Goal: Use online tool/utility: Utilize a website feature to perform a specific function

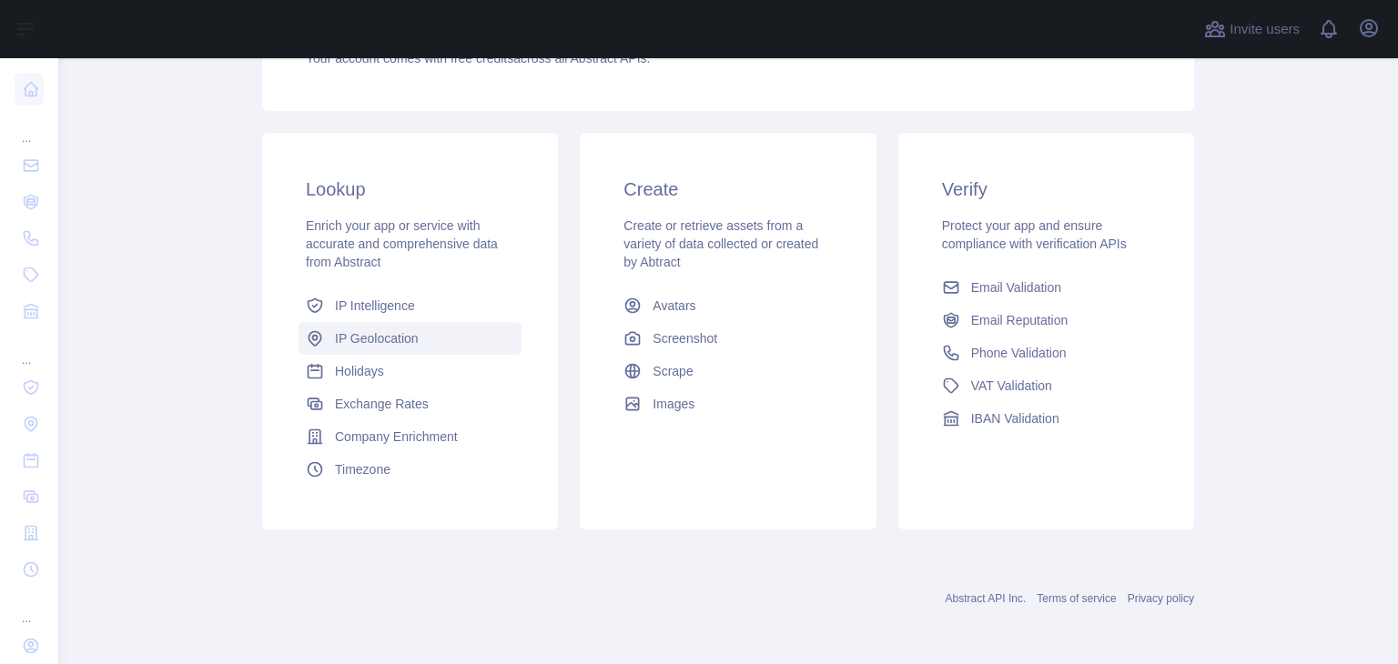
click at [368, 329] on span "IP Geolocation" at bounding box center [377, 338] width 84 height 18
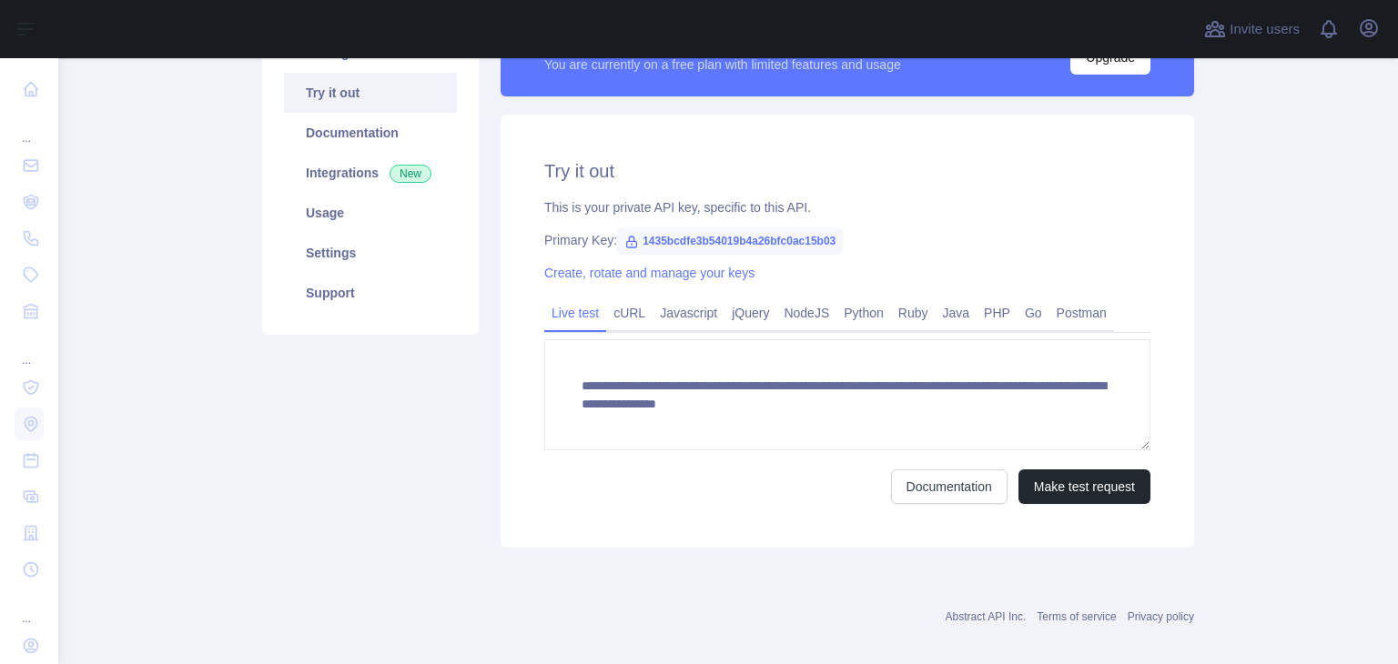
scroll to position [182, 0]
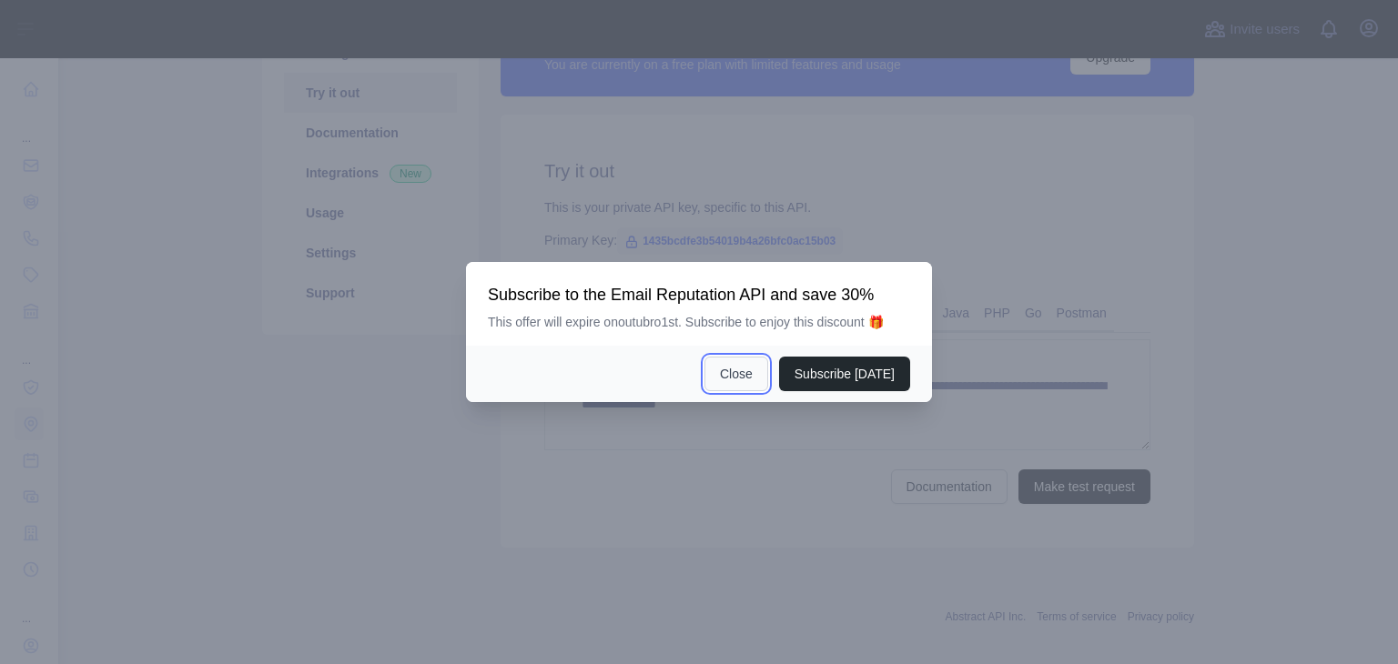
click at [744, 374] on button "Close" at bounding box center [736, 374] width 64 height 35
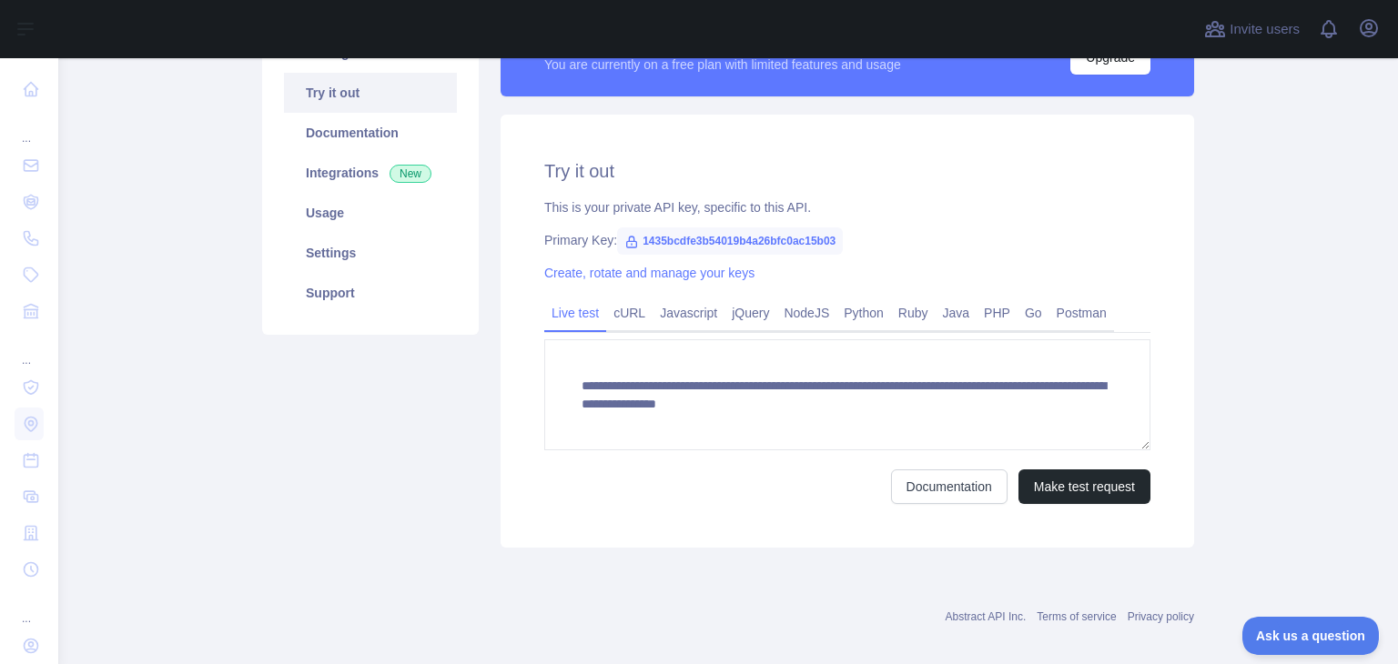
scroll to position [0, 0]
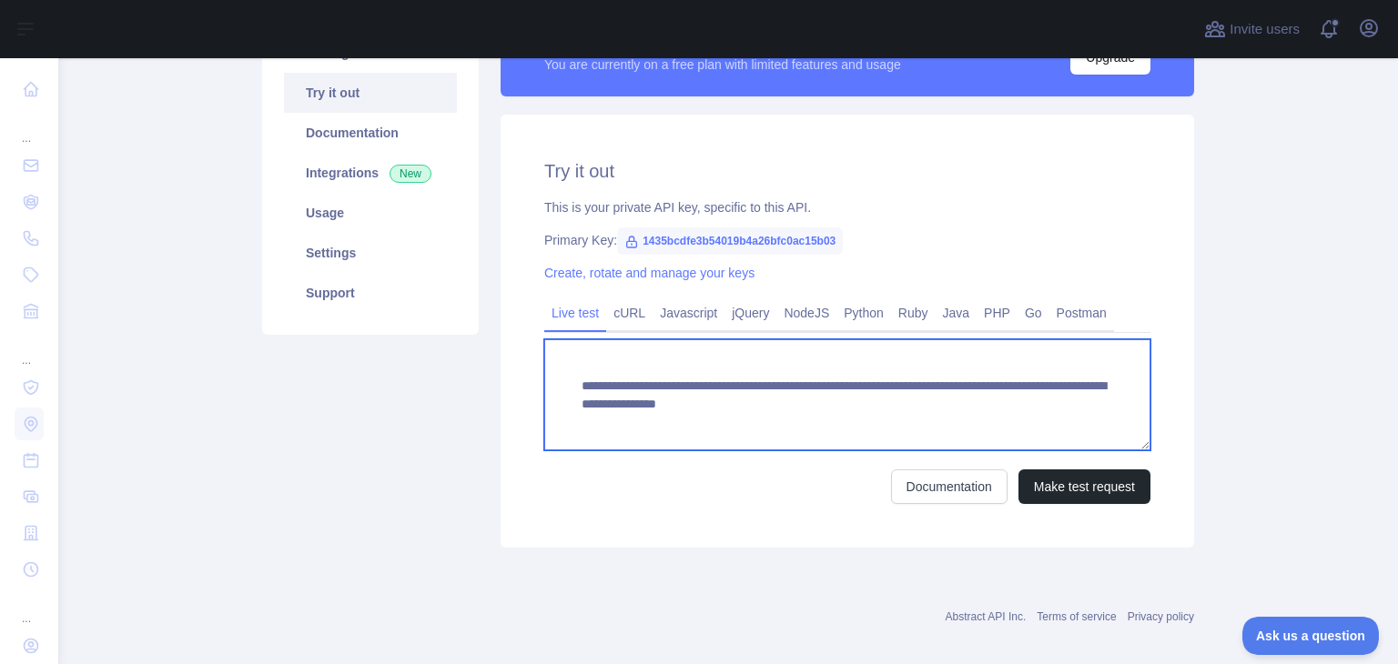
drag, startPoint x: 915, startPoint y: 402, endPoint x: 918, endPoint y: 418, distance: 15.9
click at [918, 418] on textarea "**********" at bounding box center [847, 394] width 606 height 111
paste textarea
type textarea "**********"
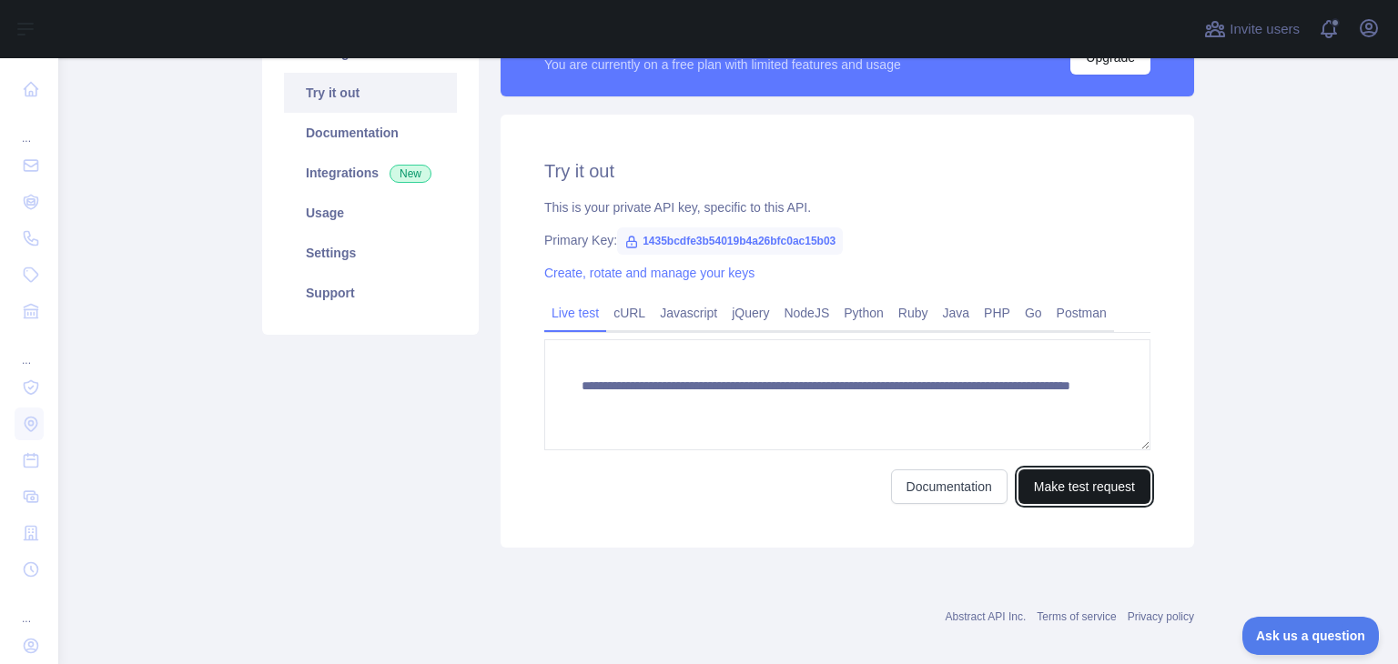
click at [1073, 489] on button "Make test request" at bounding box center [1084, 487] width 132 height 35
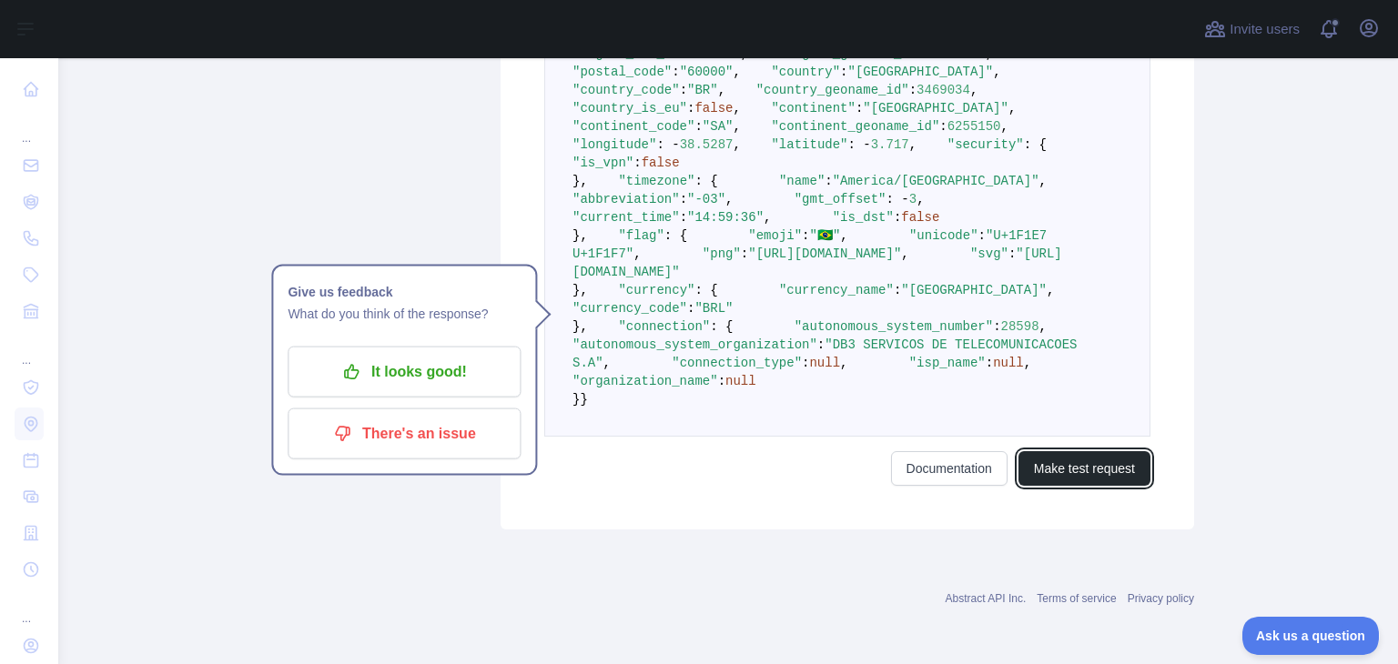
scroll to position [819, 0]
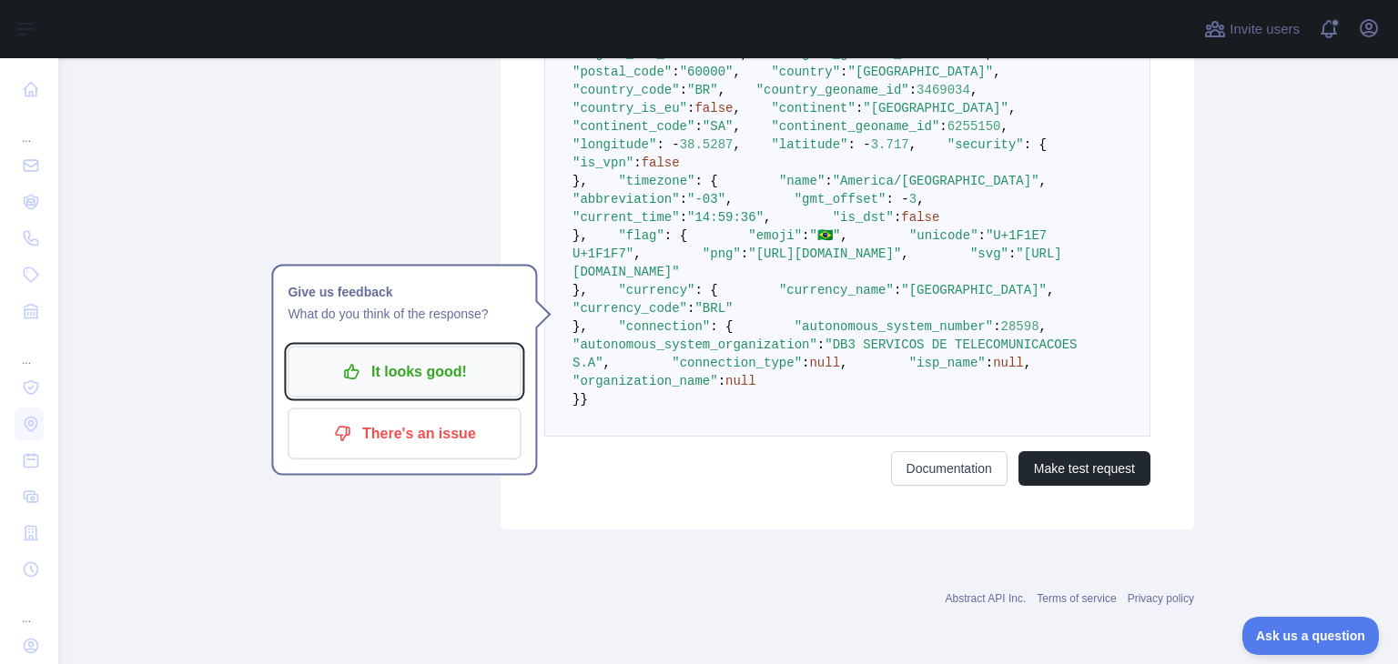
click at [397, 357] on p "It looks good!" at bounding box center [404, 372] width 206 height 31
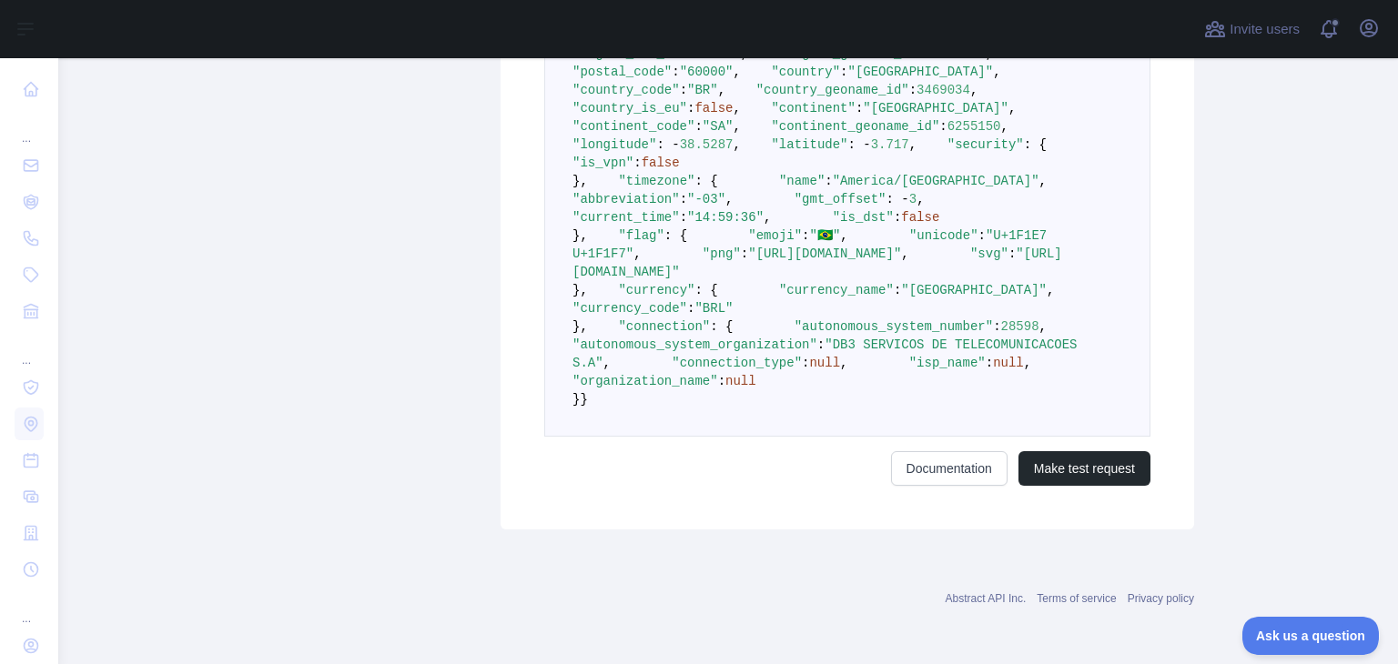
scroll to position [1001, 0]
drag, startPoint x: 864, startPoint y: 387, endPoint x: 586, endPoint y: 400, distance: 277.9
click at [586, 370] on span ""DB3 SERVICOS DE TELECOMUNICACOES S.A"" at bounding box center [828, 354] width 512 height 33
copy span "DB3 SERVICOS DE TELECOMUNICACOES S.A"
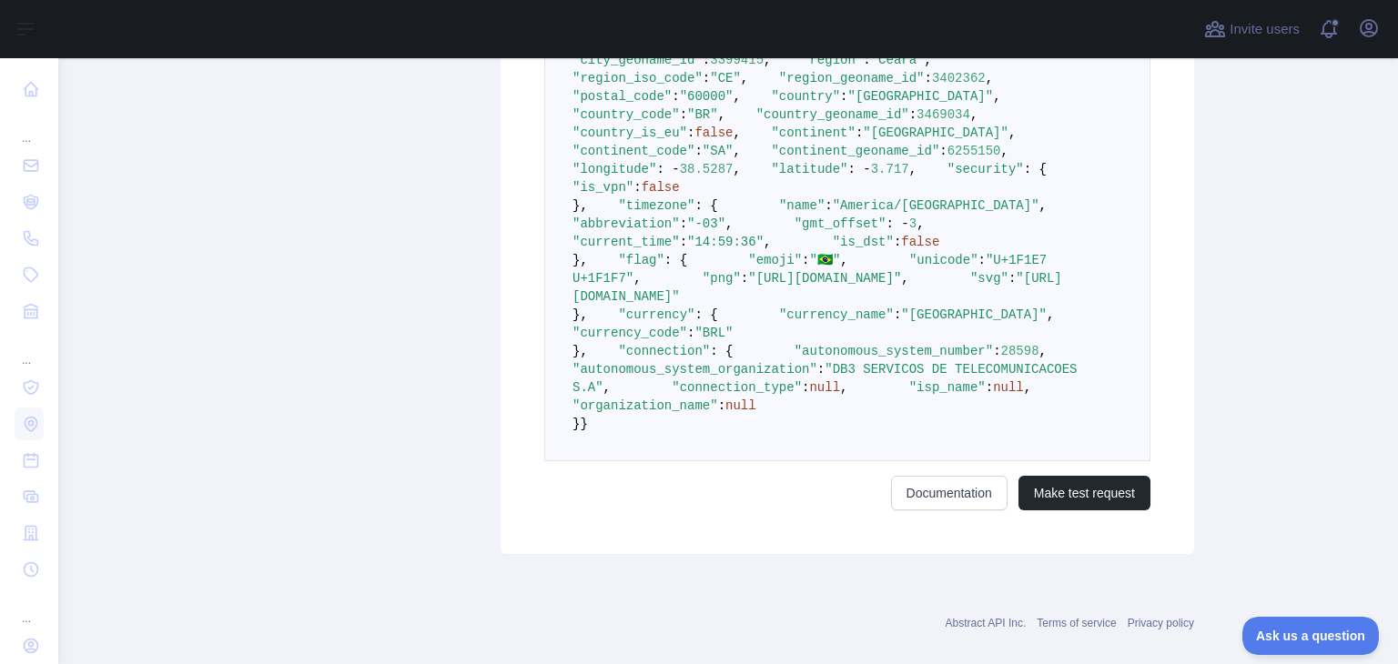
click at [887, 247] on pre "{ "ip_address" : "201.20.124.47" , "city" : "Fortaleza" , "city_geoname_id" : 3…" at bounding box center [847, 233] width 606 height 457
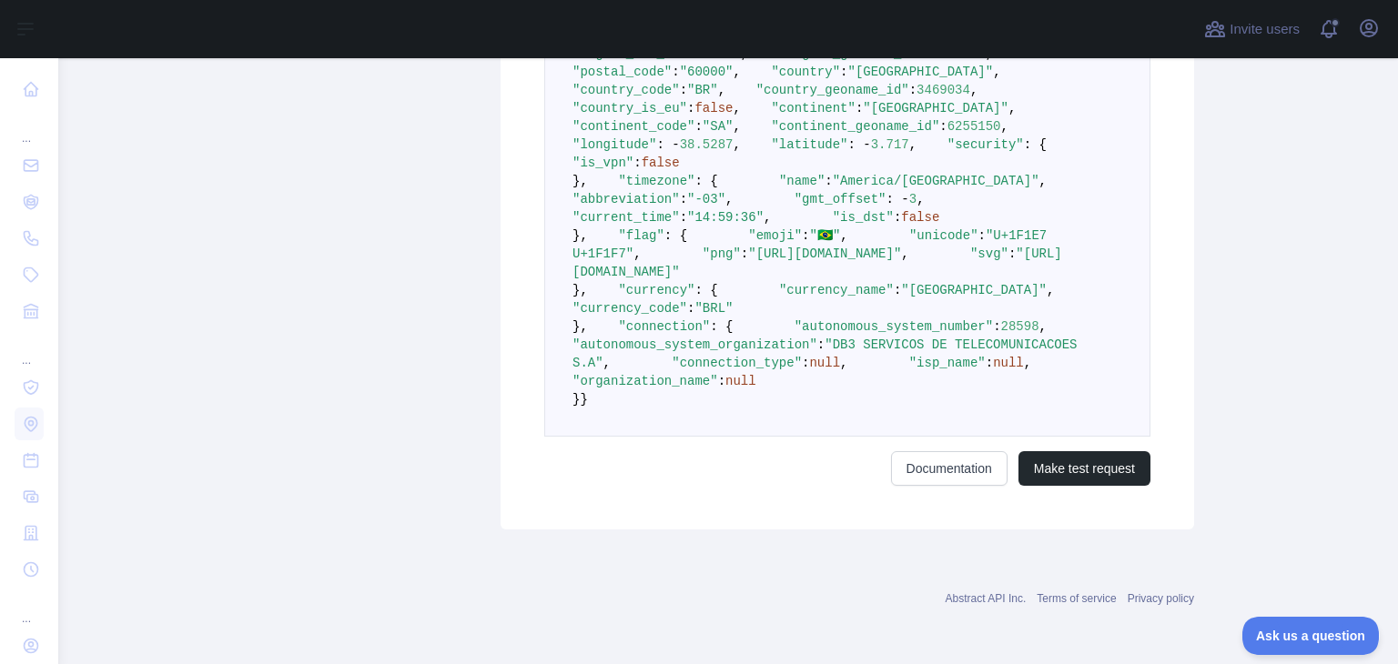
scroll to position [910, 0]
click at [1214, 297] on main "**********" at bounding box center [728, 361] width 1340 height 606
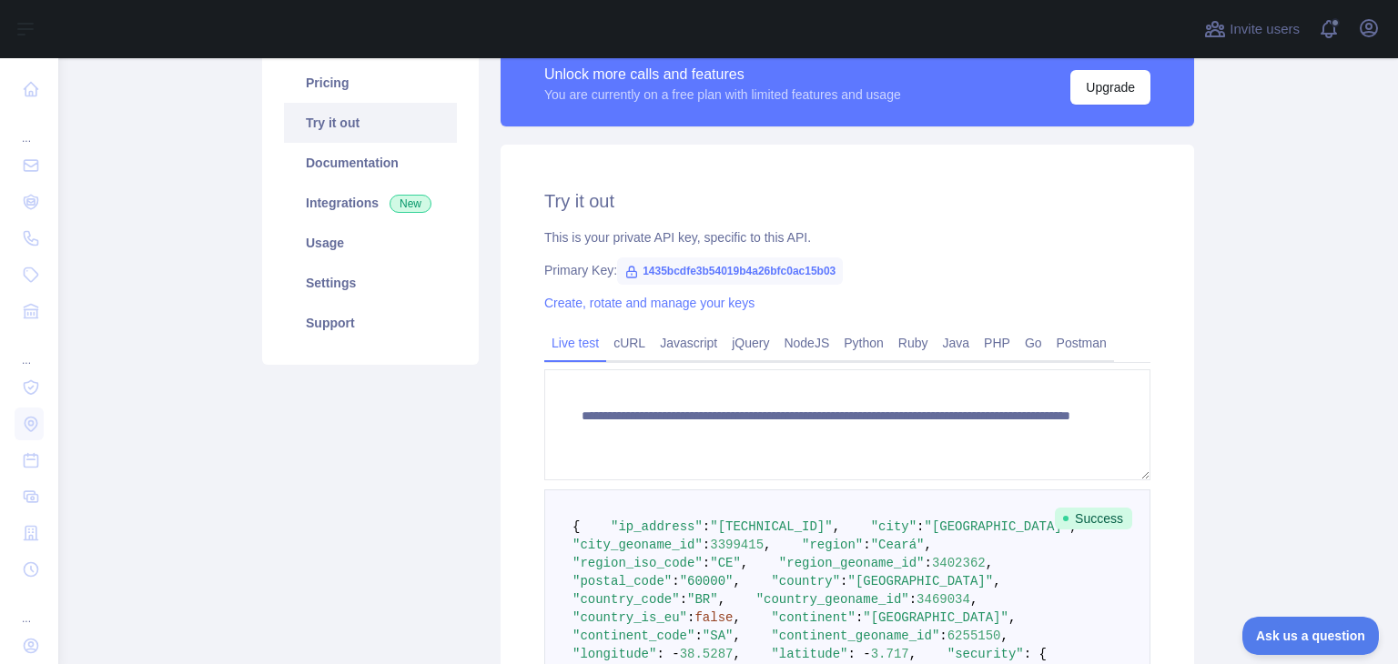
scroll to position [0, 0]
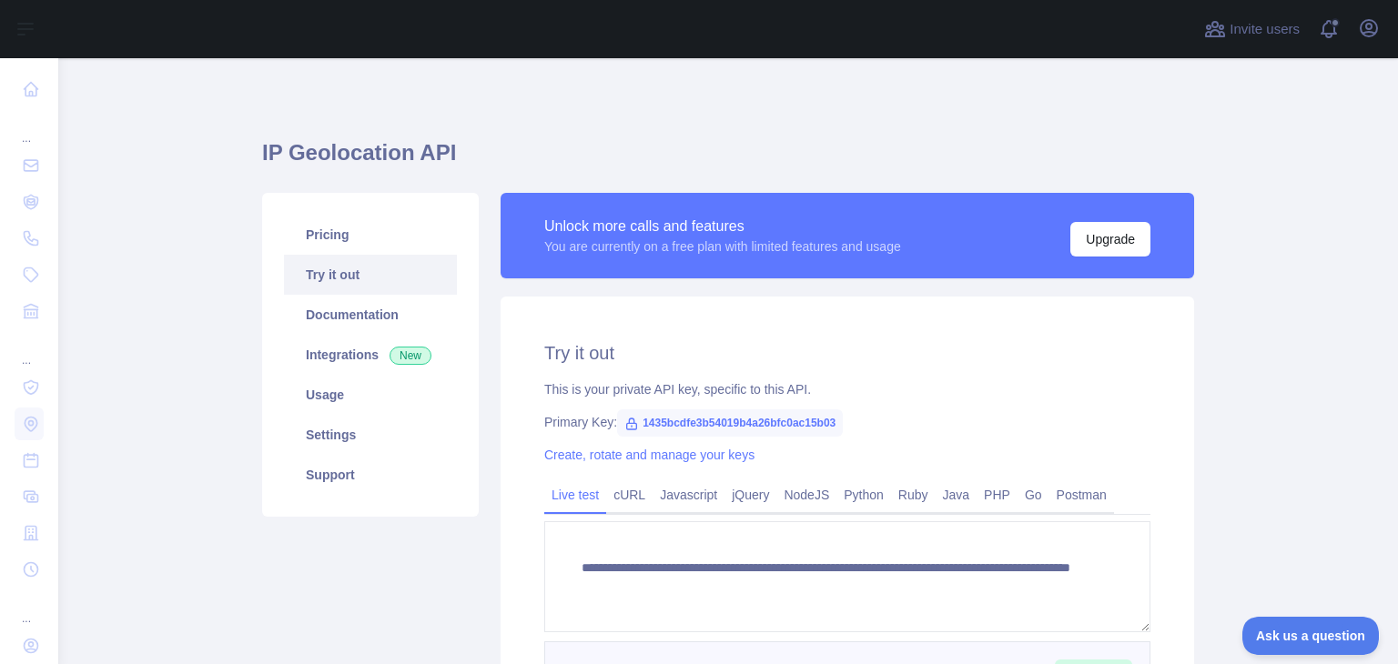
click at [943, 138] on h1 "IP Geolocation API" at bounding box center [728, 160] width 932 height 44
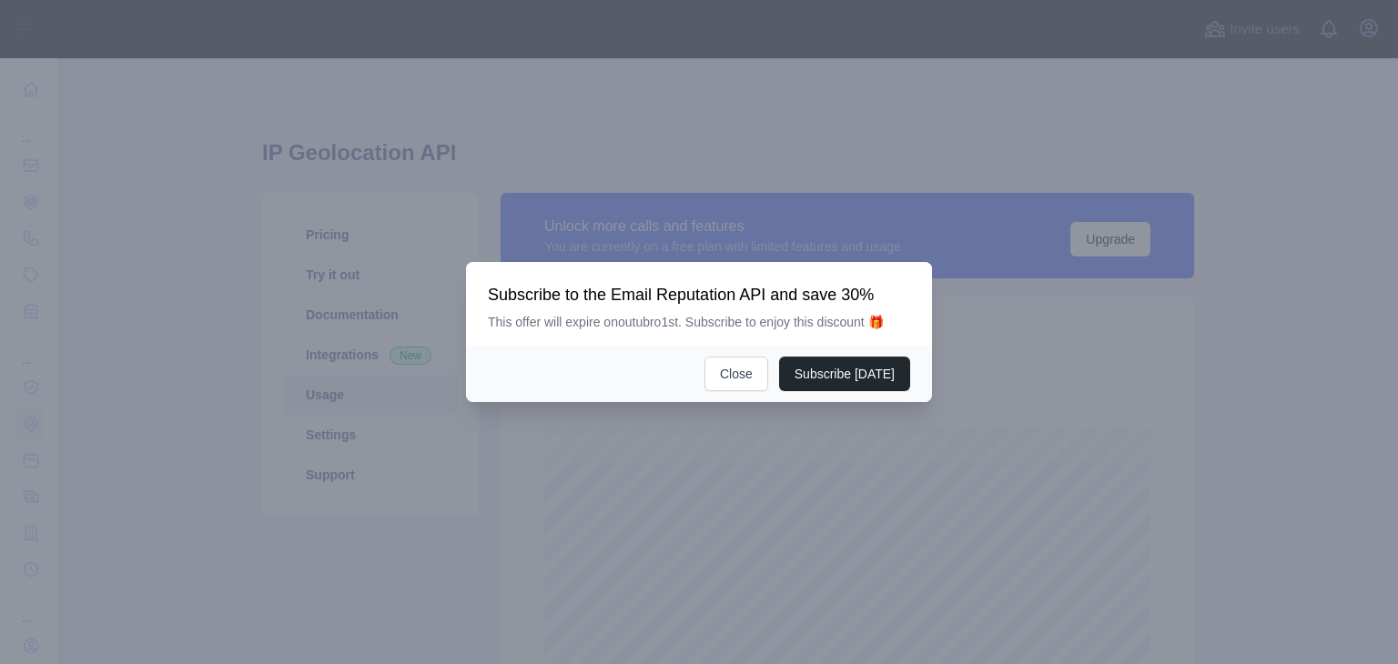
click at [743, 373] on button "Close" at bounding box center [736, 374] width 64 height 35
